Goal: Task Accomplishment & Management: Use online tool/utility

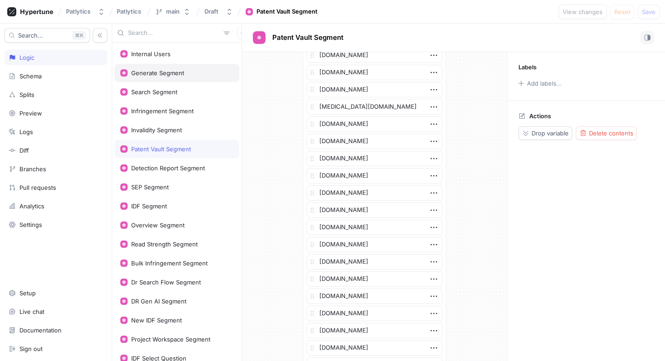
click at [163, 73] on div "Generate Segment" at bounding box center [157, 72] width 53 height 7
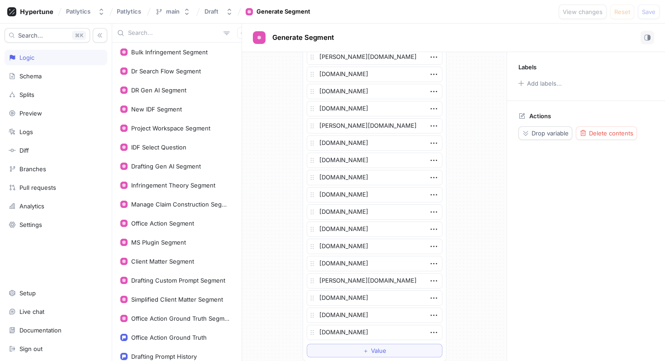
scroll to position [221, 0]
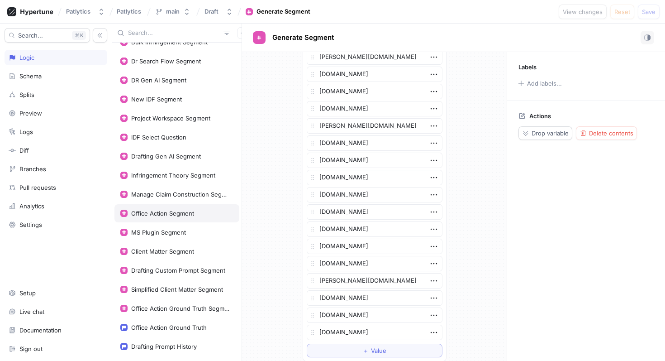
click at [170, 213] on div "Office Action Segment" at bounding box center [162, 213] width 63 height 7
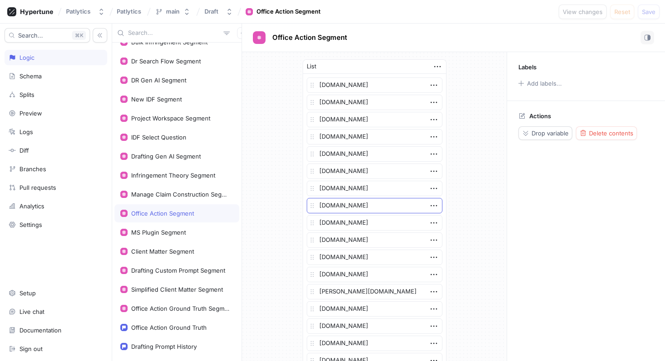
scroll to position [264, 0]
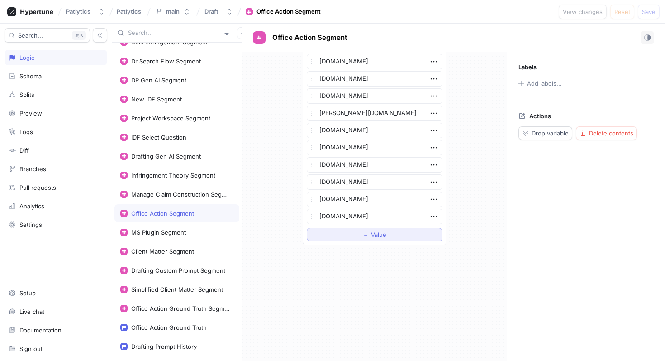
click at [334, 233] on button "＋ Value" at bounding box center [375, 235] width 136 height 14
type textarea "x"
type textarea "fr"
type textarea "x"
type textarea "fr."
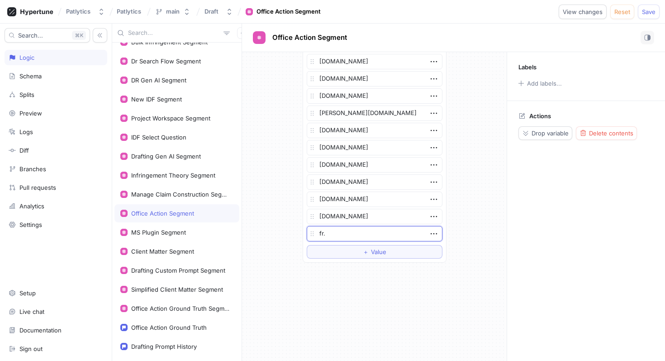
type textarea "x"
type textarea "fr.c"
type textarea "x"
type textarea "[DOMAIN_NAME]"
type textarea "x"
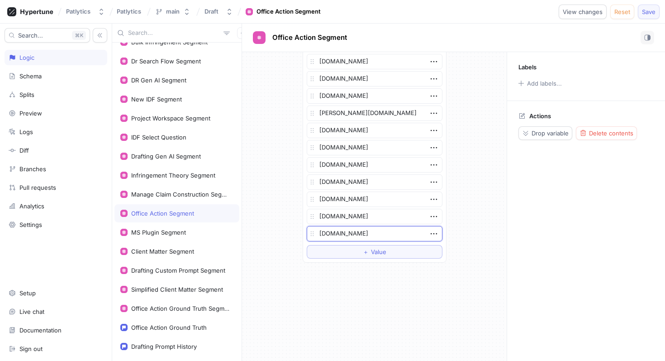
type textarea "[DOMAIN_NAME]"
click at [645, 11] on span "Save" at bounding box center [649, 11] width 14 height 5
type textarea "x"
